Goal: Information Seeking & Learning: Learn about a topic

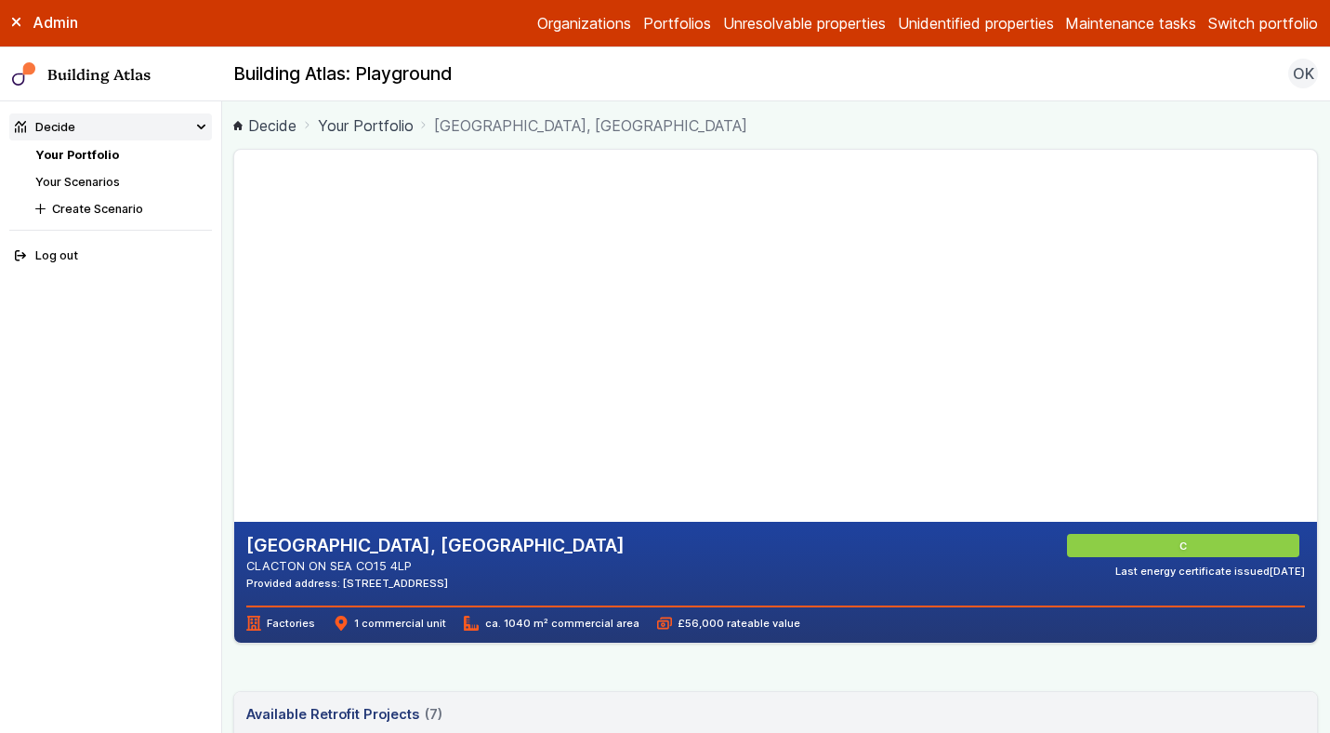
scroll to position [229, 0]
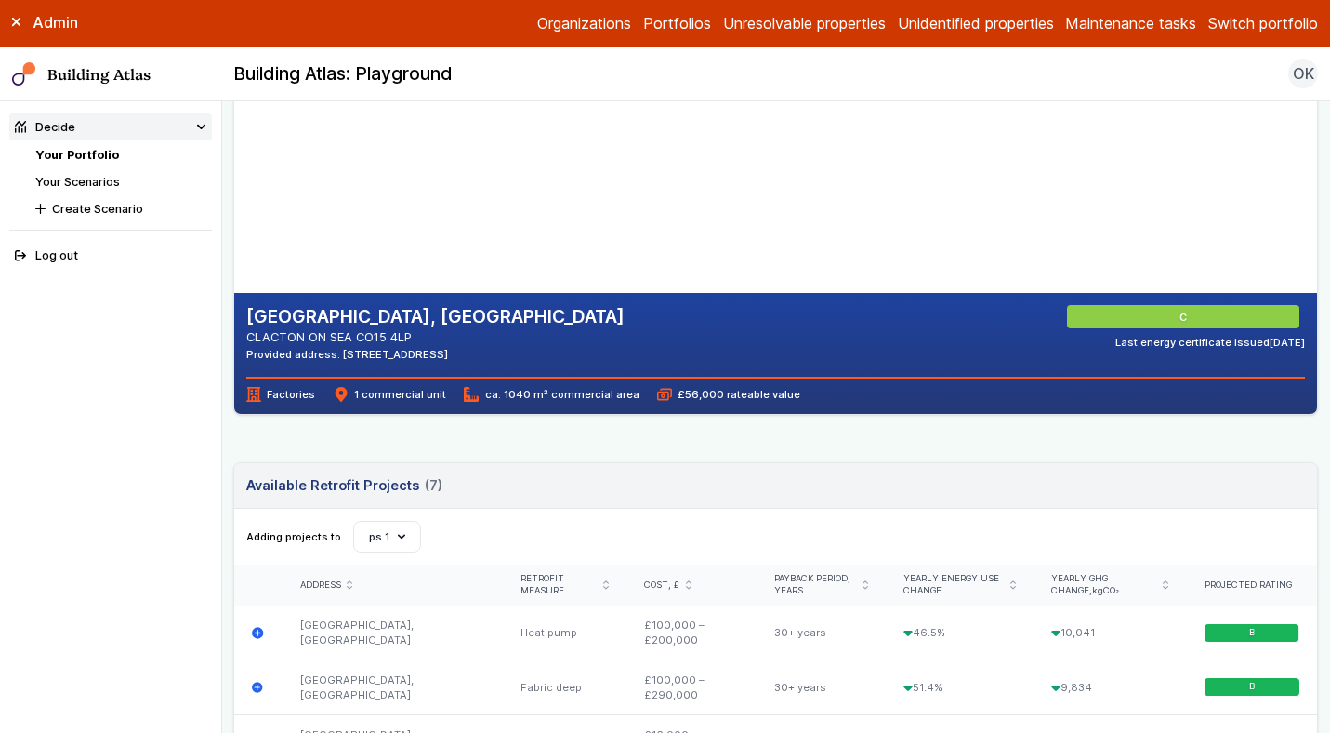
click at [0, 0] on button "[PERSON_NAME]-Waypoint" at bounding box center [0, 0] width 0 height 0
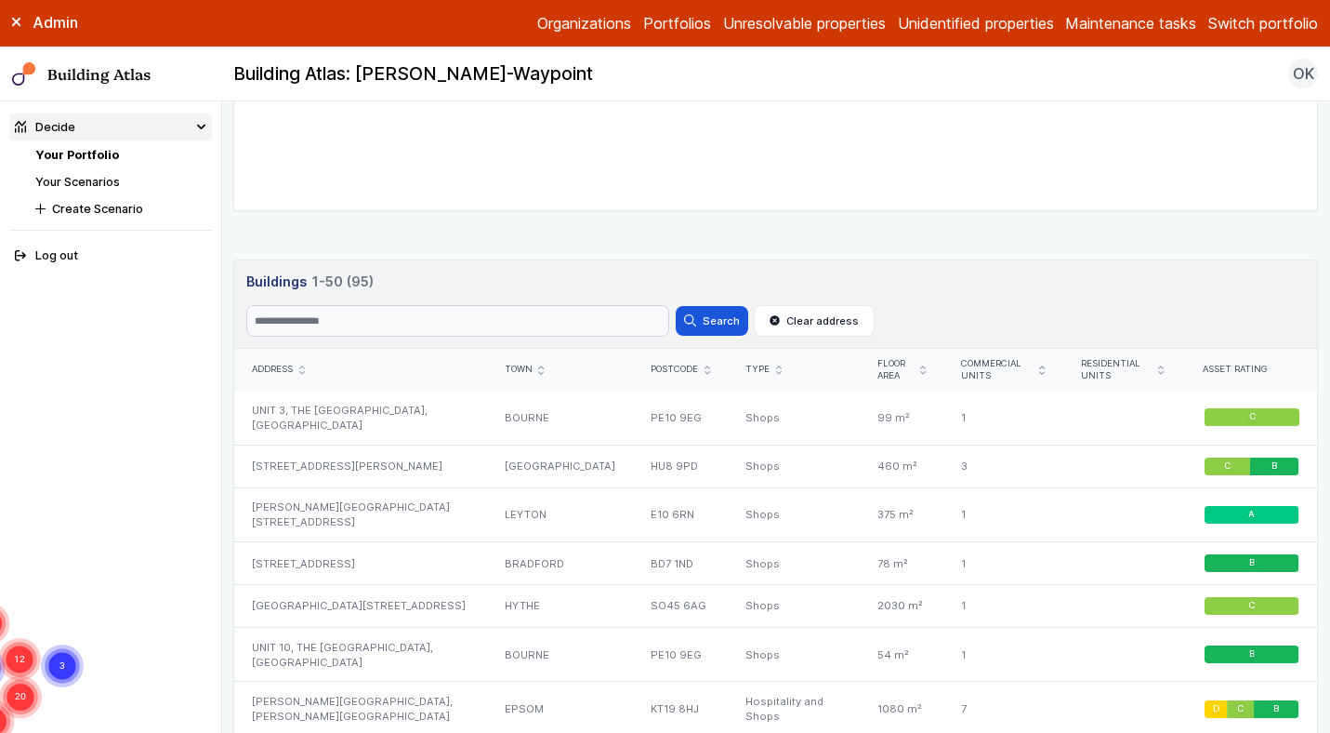
scroll to position [782, 0]
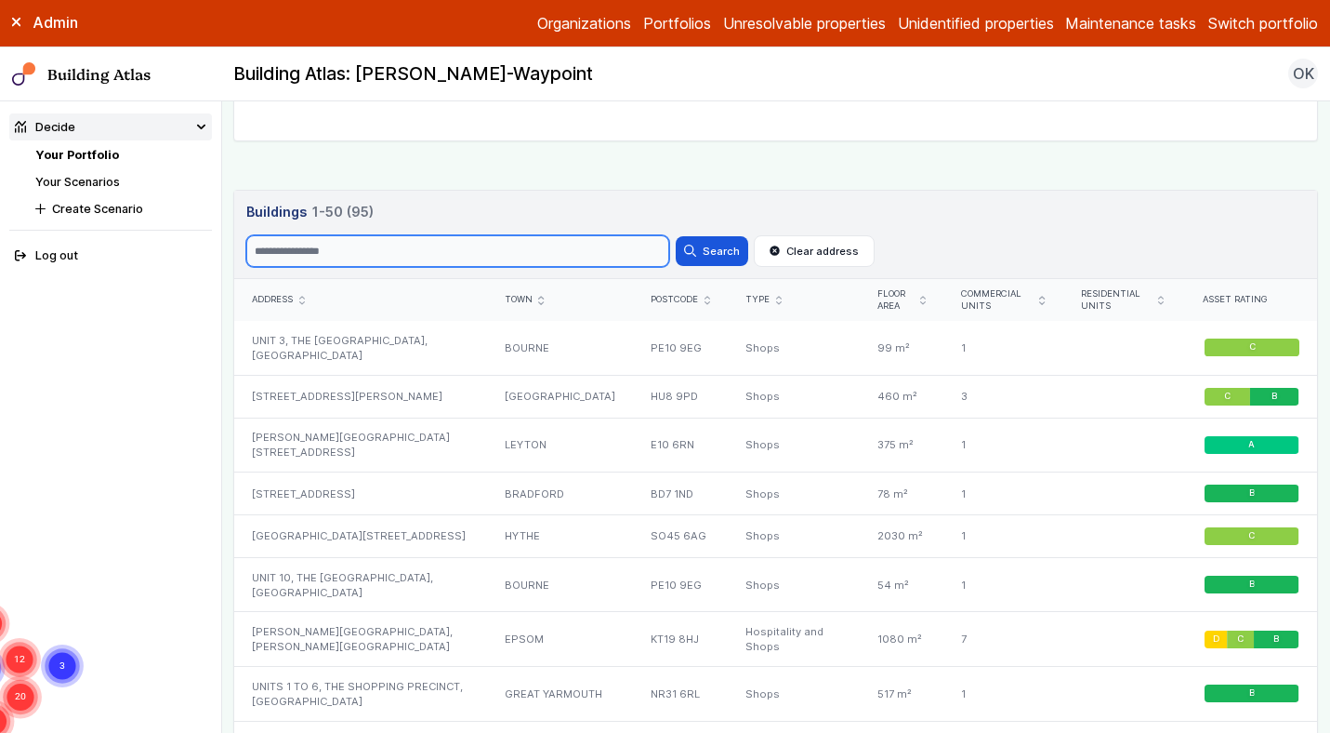
click at [431, 240] on input "Search" at bounding box center [457, 251] width 423 height 32
type input "*****"
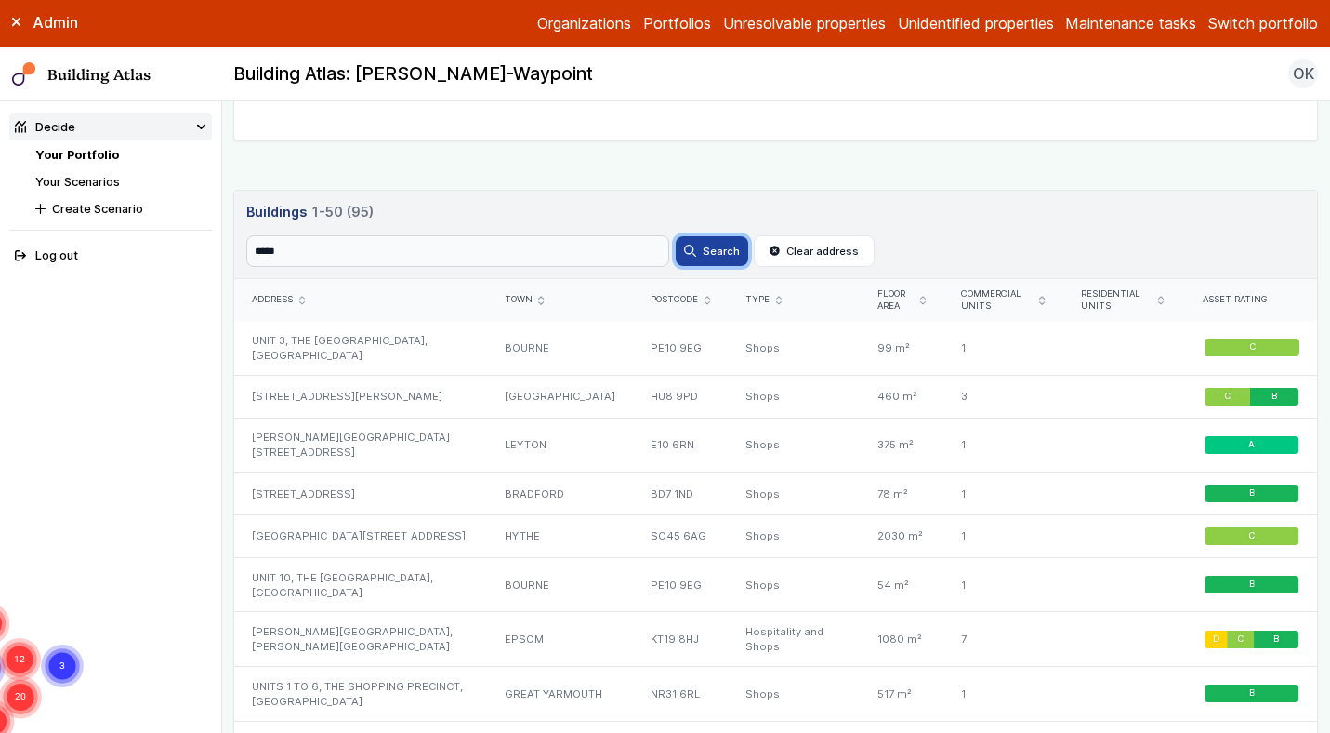
click at [721, 247] on button "Search" at bounding box center [712, 251] width 73 height 30
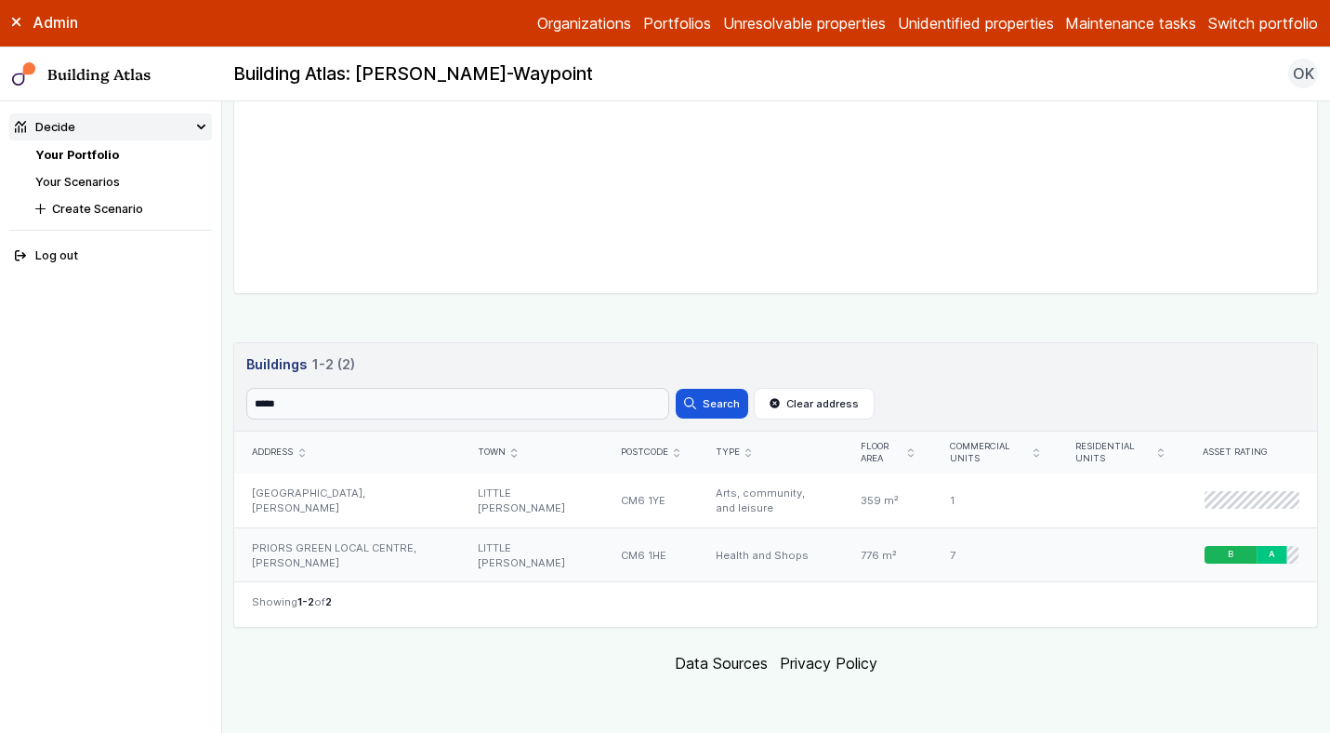
click at [416, 556] on div "PRIORS GREEN LOCAL CENTRE, [PERSON_NAME]" at bounding box center [347, 554] width 226 height 54
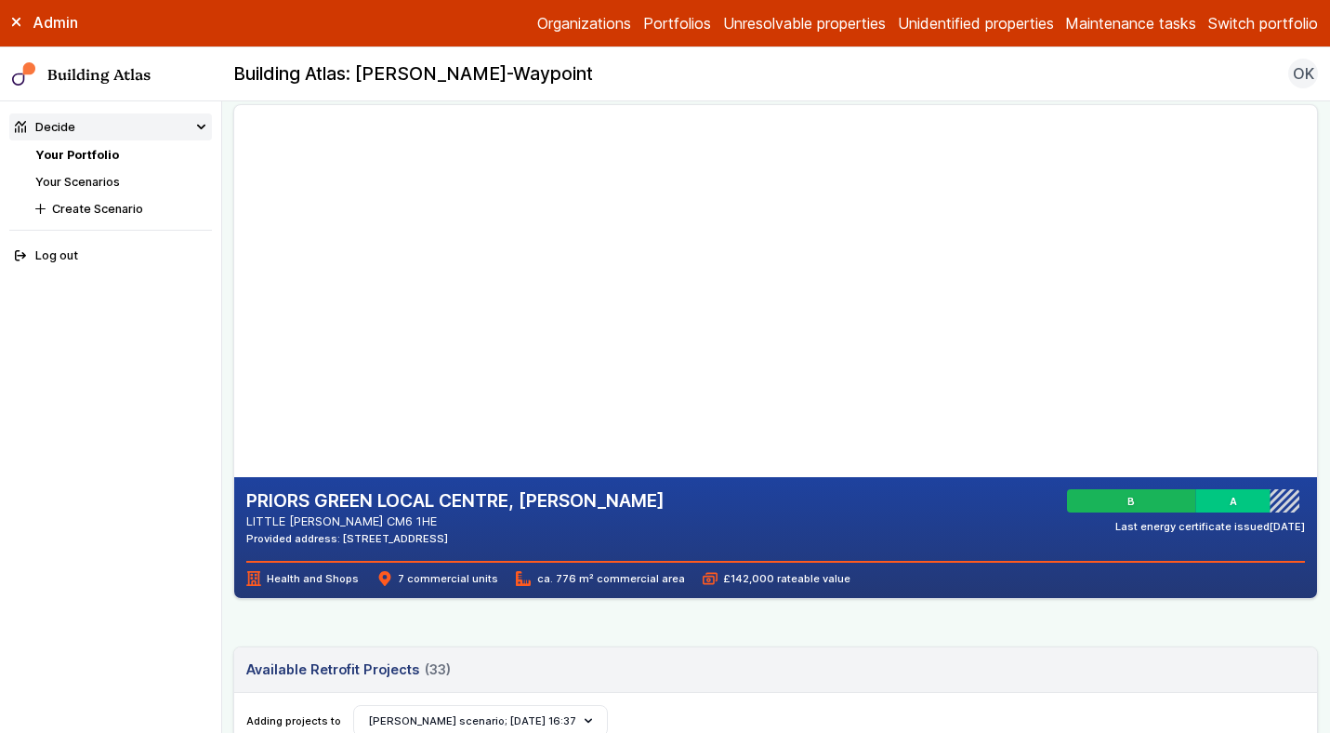
scroll to position [20, 0]
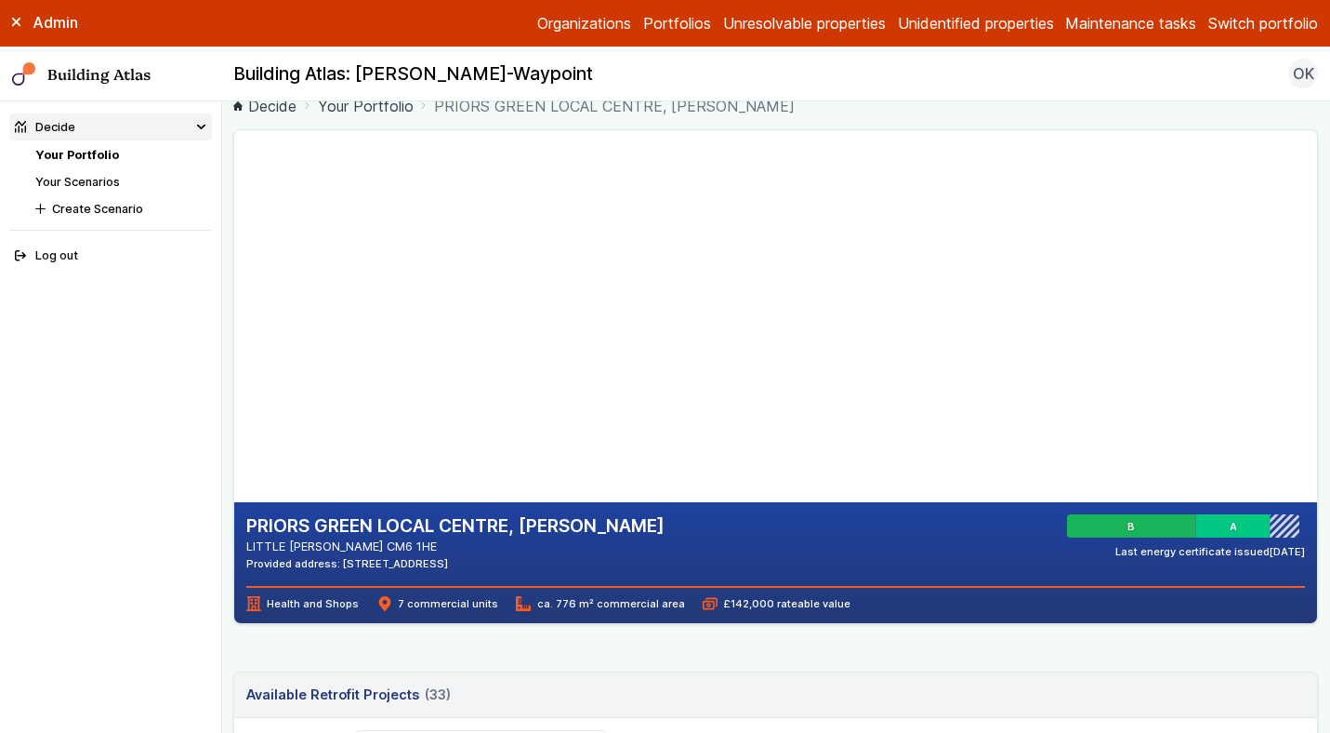
drag, startPoint x: 577, startPoint y: 242, endPoint x: 569, endPoint y: 291, distance: 50.0
click at [234, 291] on gmp-map-3d at bounding box center [234, 316] width 0 height 372
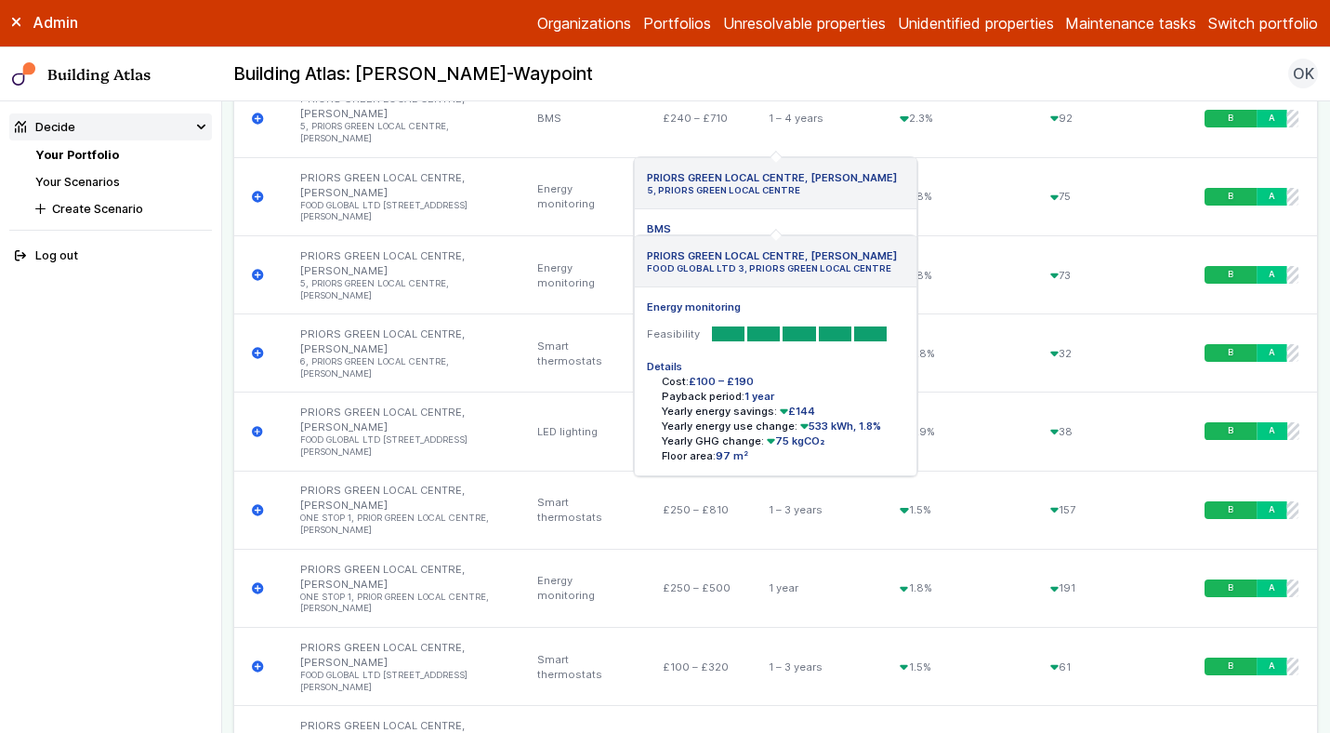
scroll to position [3389, 0]
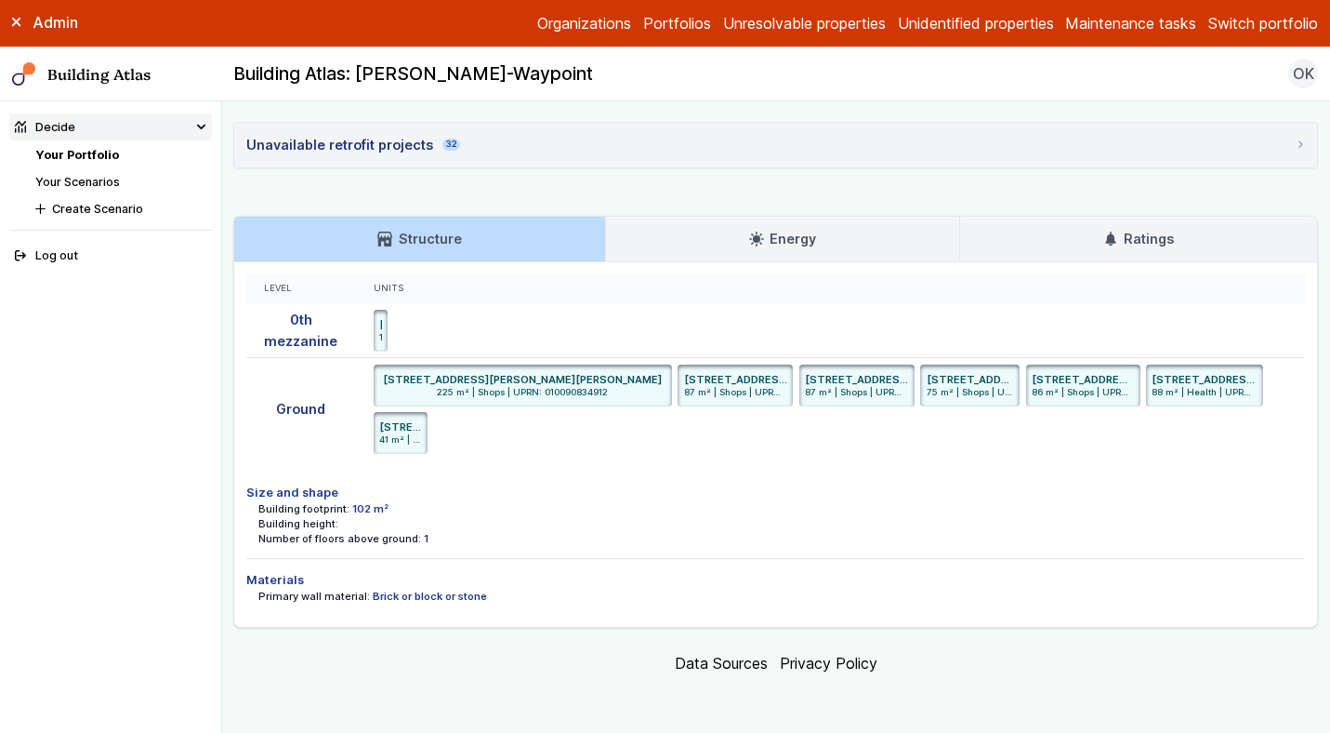
click at [777, 230] on h3 "Energy" at bounding box center [782, 239] width 67 height 20
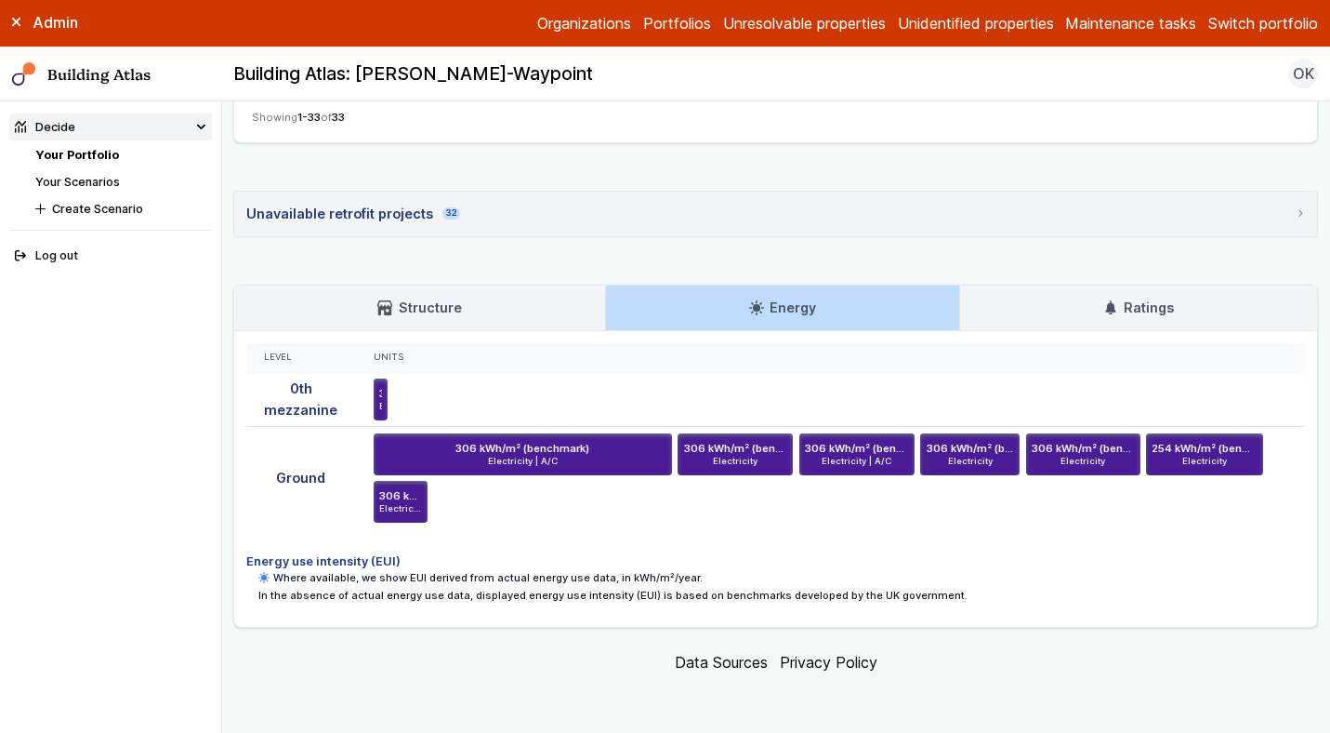
scroll to position [3319, 0]
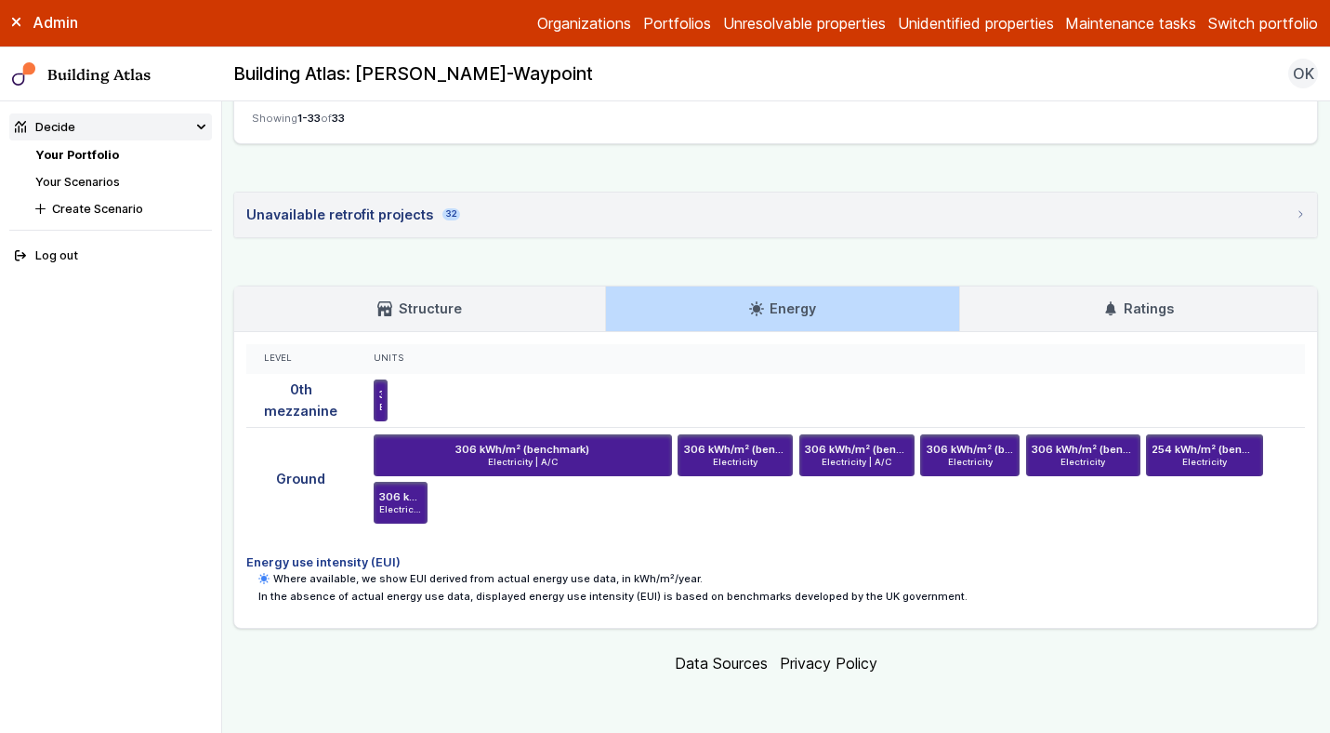
click at [1130, 310] on h3 "Ratings" at bounding box center [1138, 308] width 71 height 20
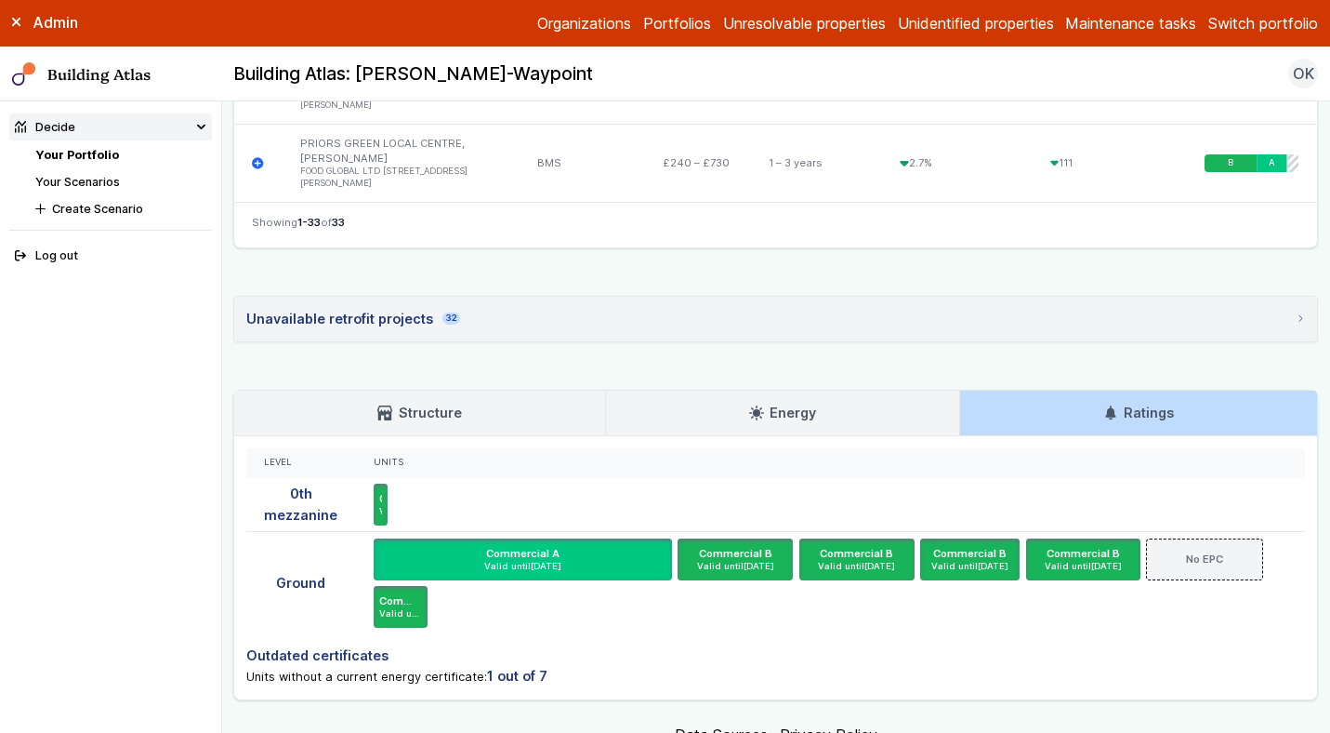
scroll to position [3214, 0]
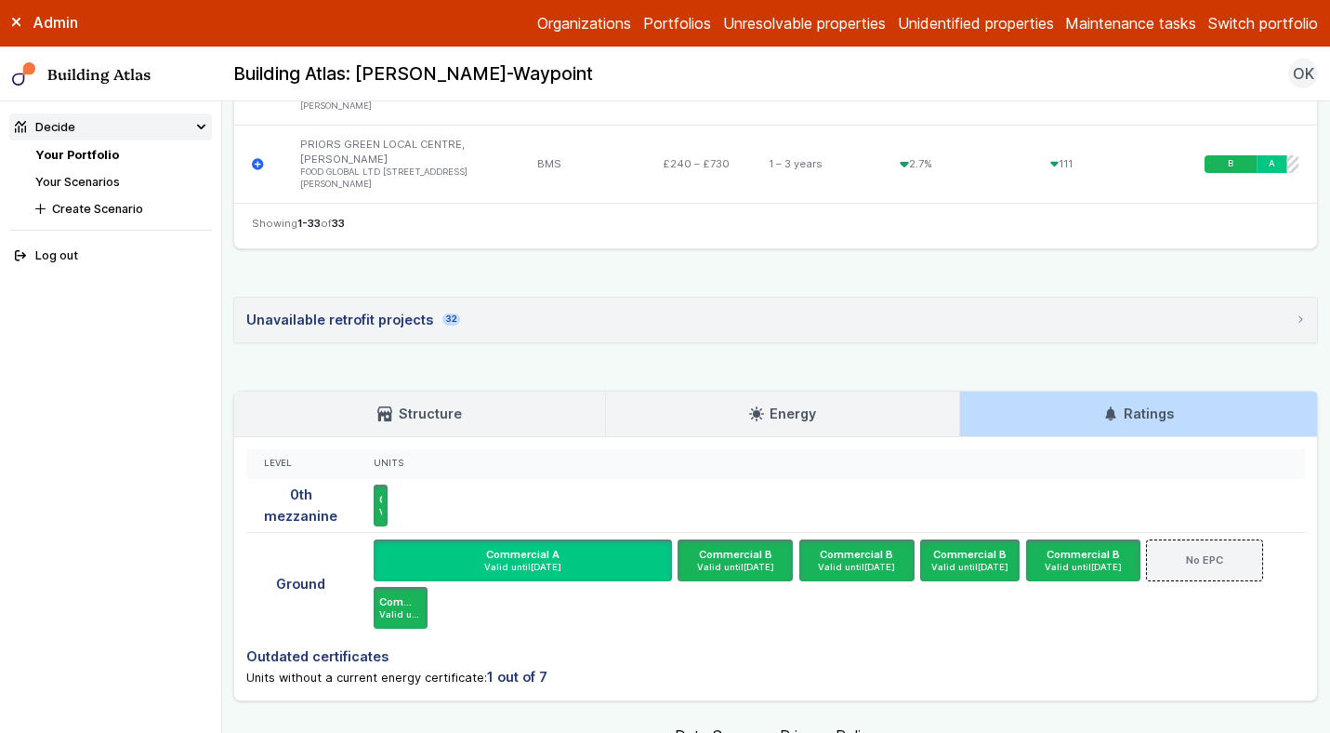
click at [741, 431] on link "Energy" at bounding box center [782, 413] width 353 height 45
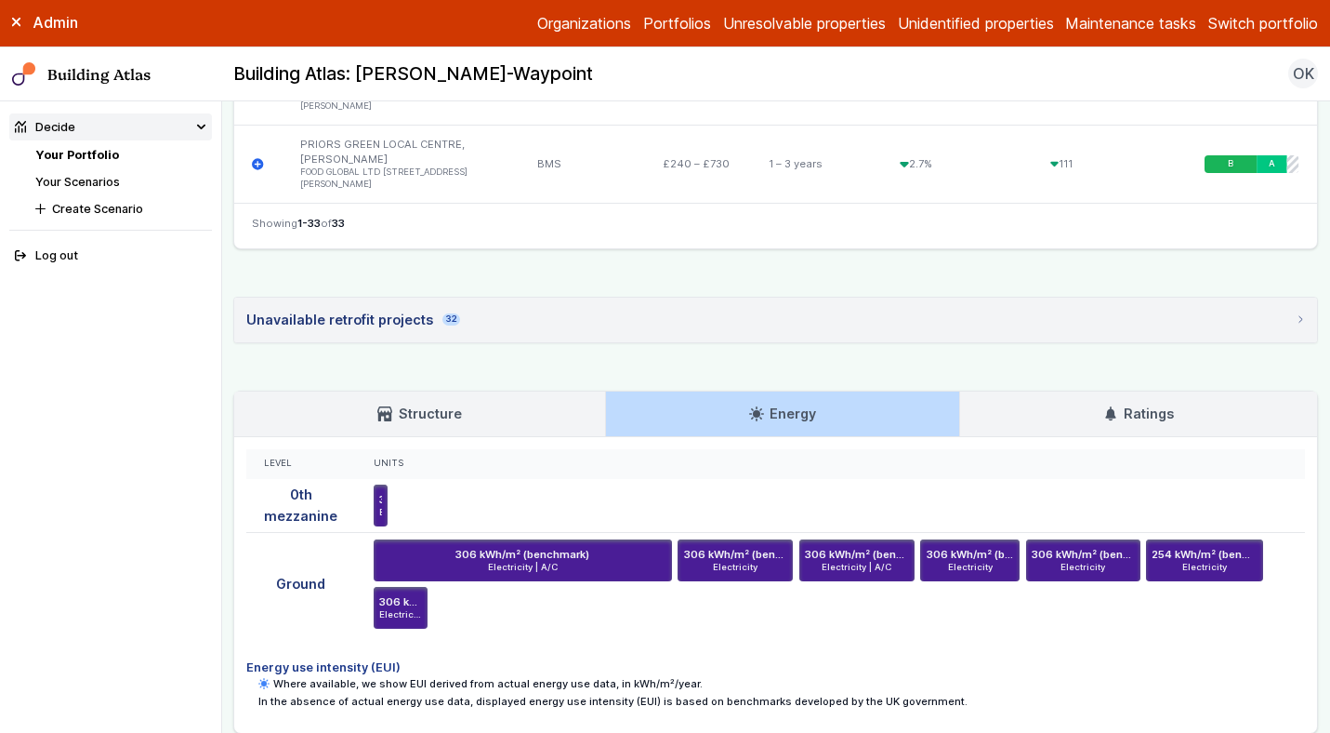
click at [1143, 420] on h3 "Ratings" at bounding box center [1138, 413] width 71 height 20
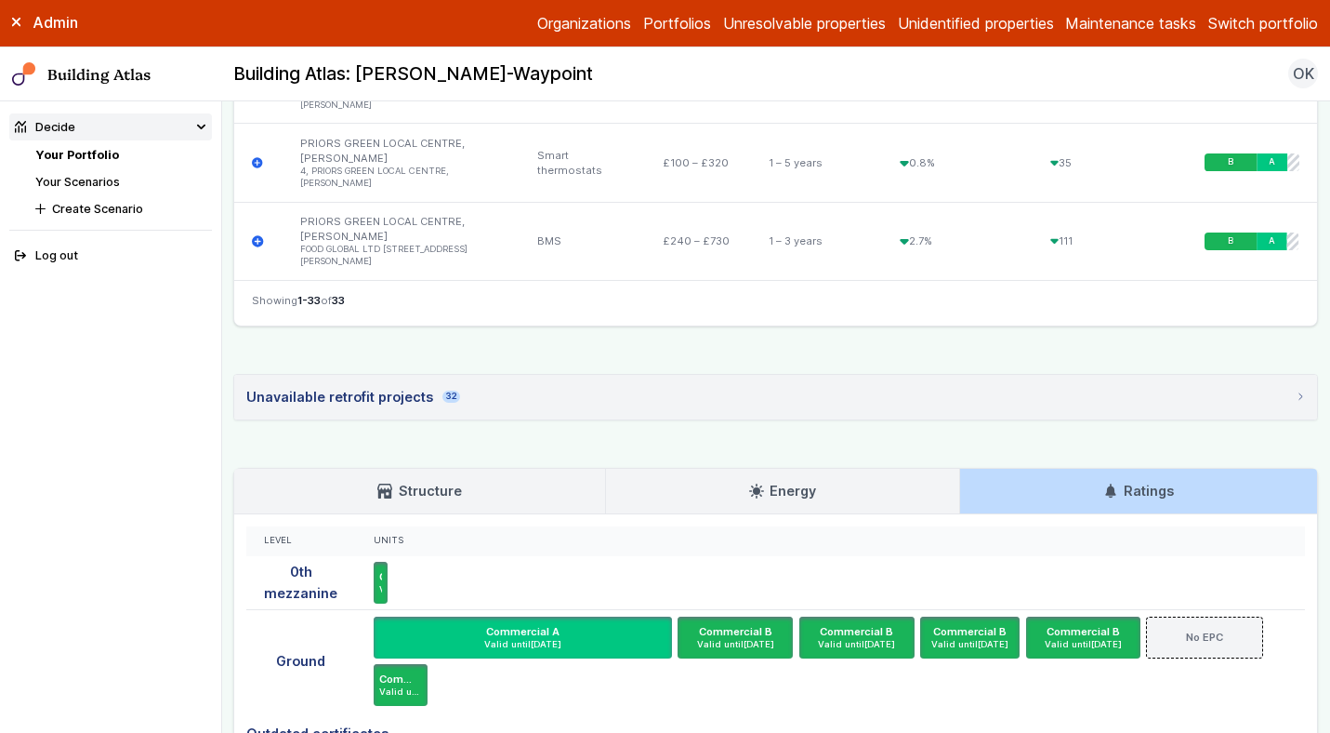
scroll to position [3112, 0]
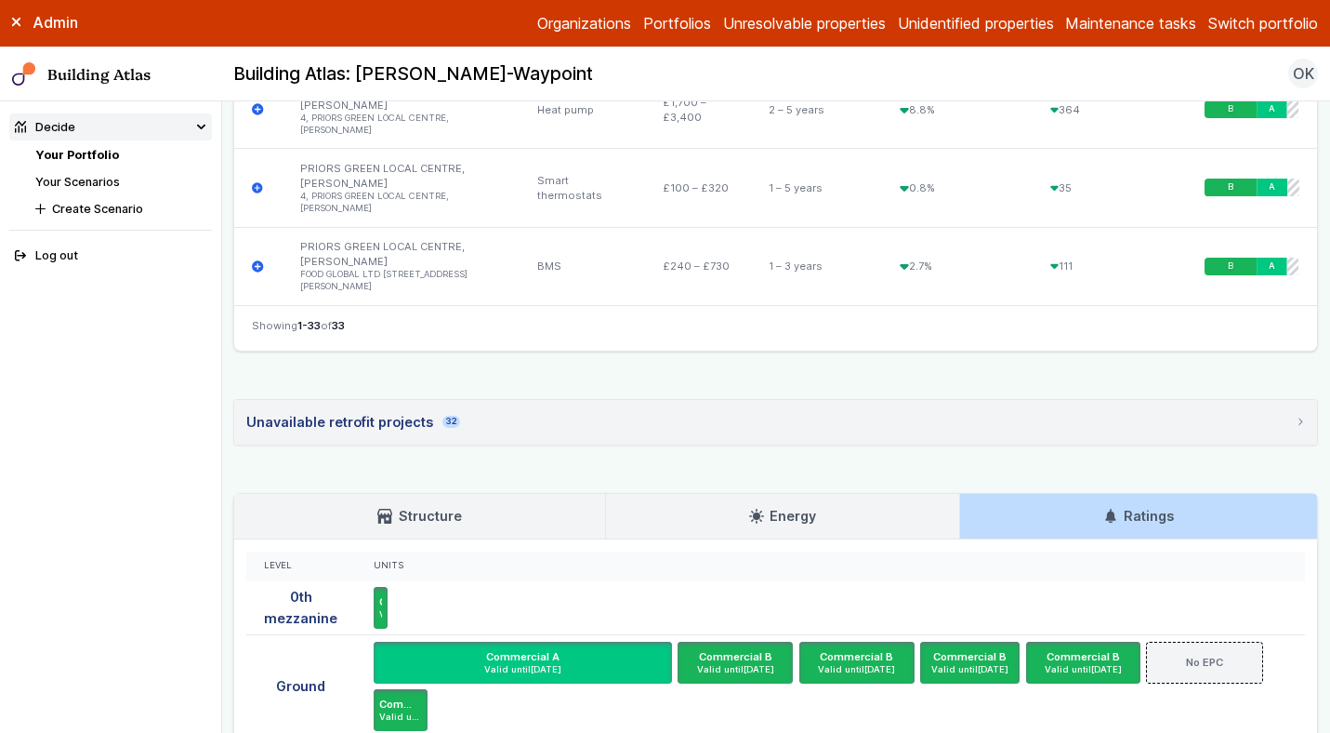
click at [468, 421] on summary "Unavailable retrofit projects 32" at bounding box center [775, 422] width 1083 height 45
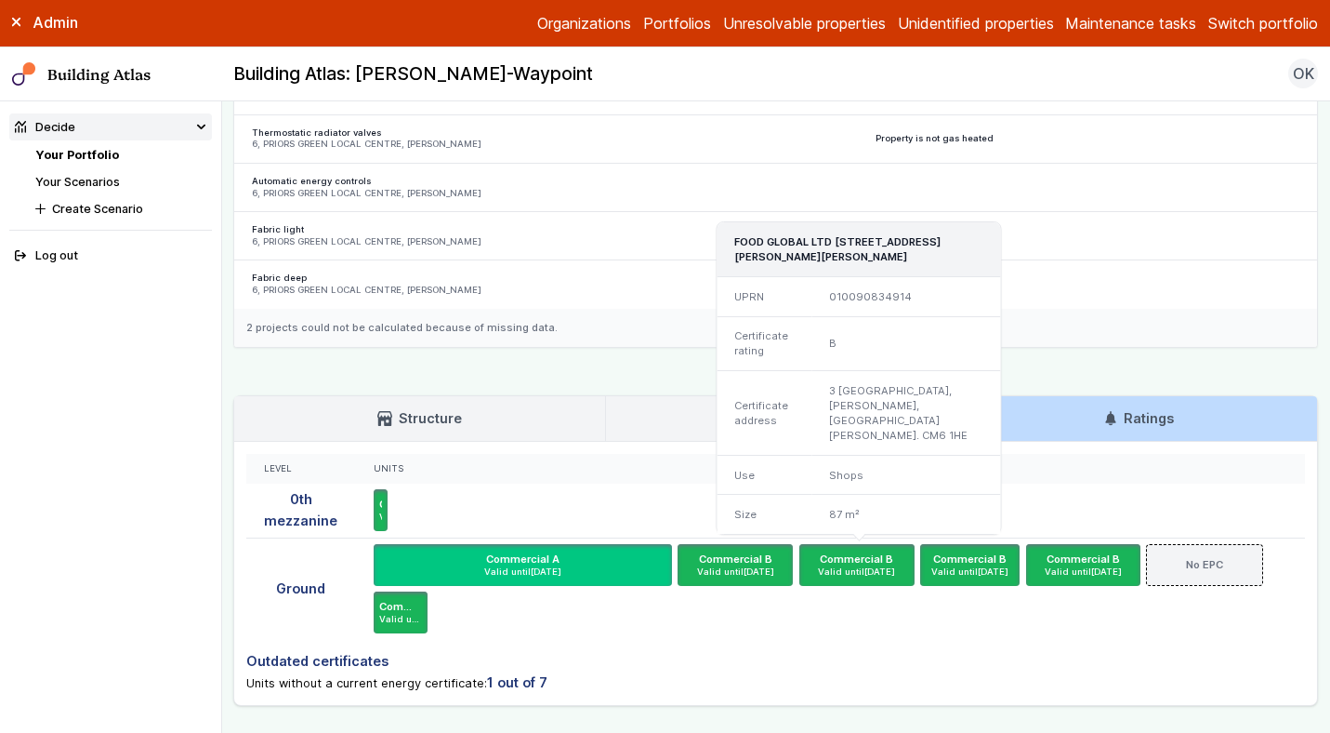
scroll to position [4684, 0]
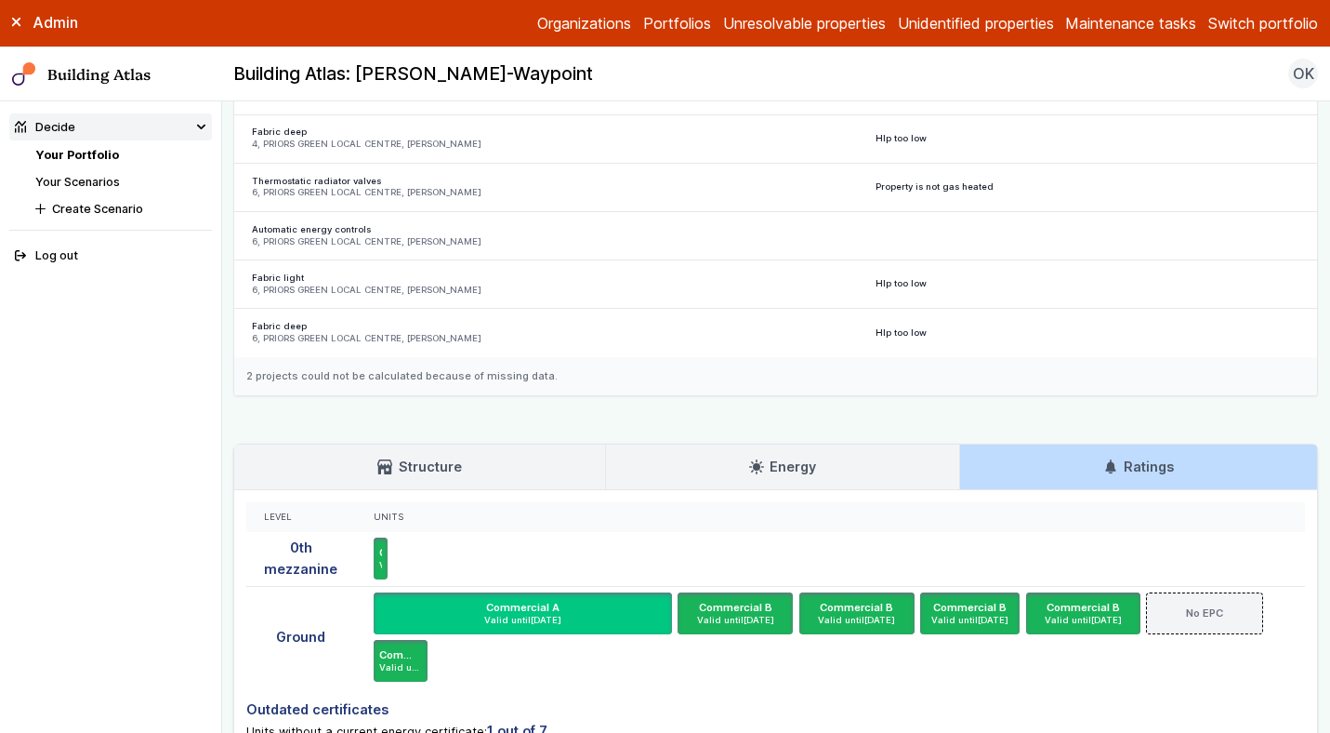
click at [469, 478] on link "Structure" at bounding box center [419, 466] width 370 height 45
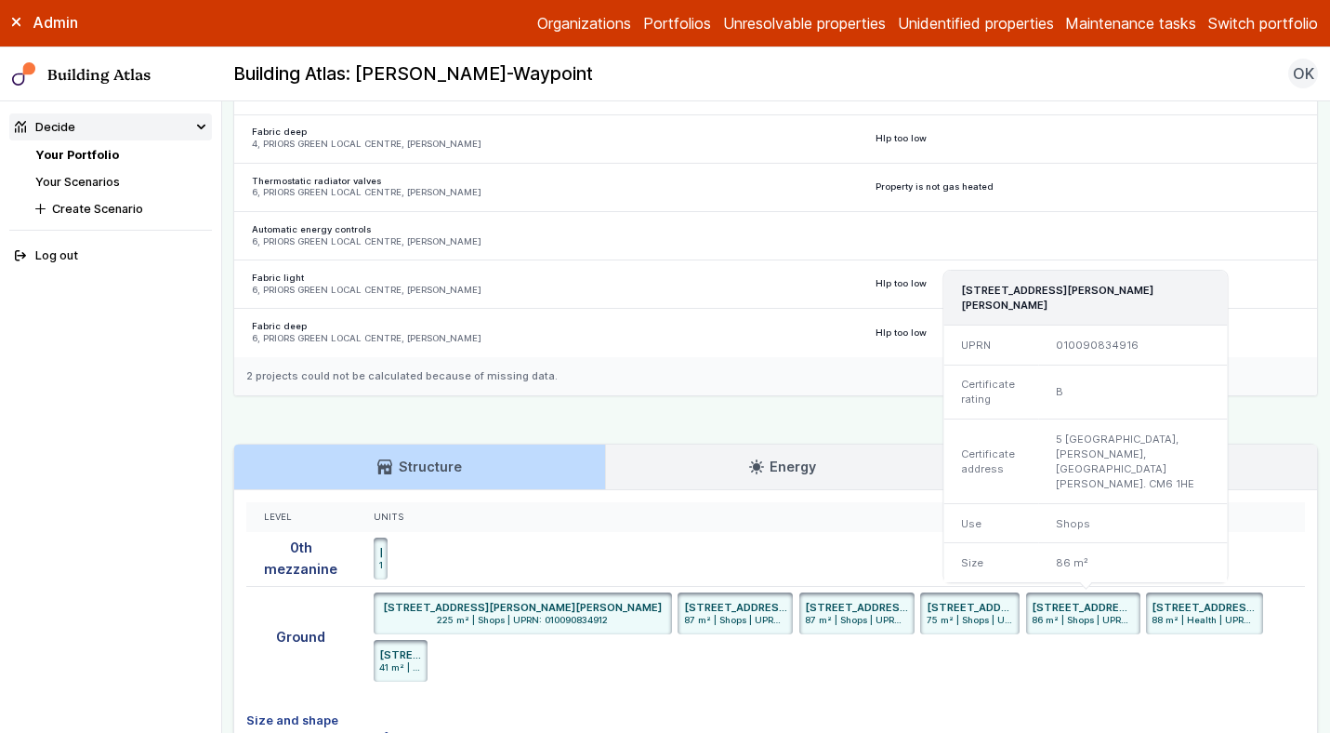
drag, startPoint x: 1163, startPoint y: 316, endPoint x: 1110, endPoint y: 312, distance: 53.1
click at [1110, 312] on h3 "[STREET_ADDRESS][PERSON_NAME][PERSON_NAME]" at bounding box center [1085, 298] width 248 height 30
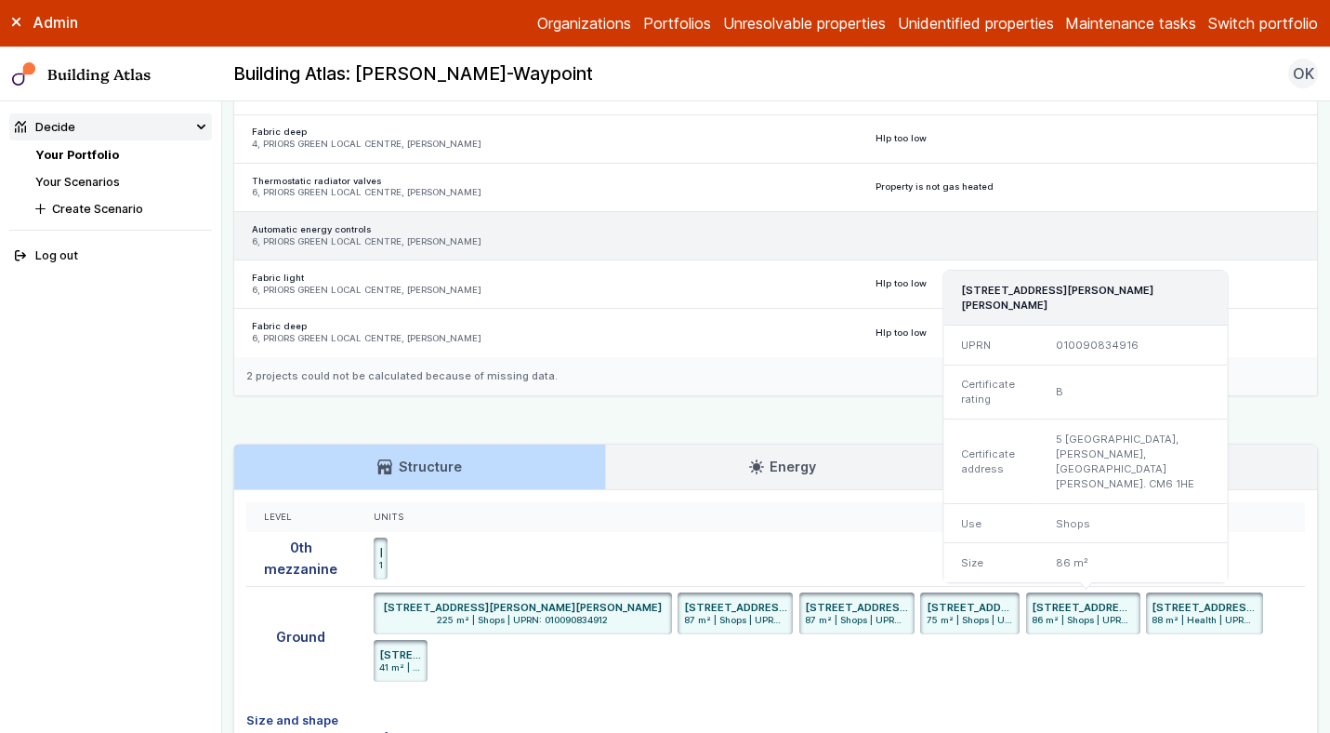
copy h3 "CM6 1HE"
